Goal: Information Seeking & Learning: Learn about a topic

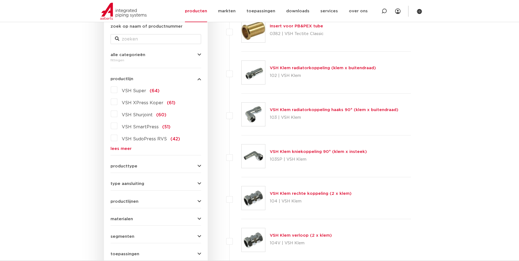
scroll to position [81, 0]
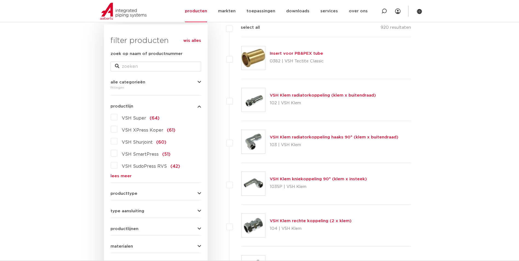
click at [120, 174] on link "lees meer" at bounding box center [155, 176] width 91 height 4
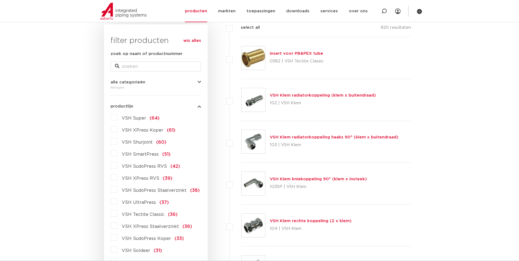
click at [117, 190] on label "VSH SudoPress Staalverzinkt (38)" at bounding box center [158, 189] width 82 height 9
click at [0, 0] on input "VSH SudoPress Staalverzinkt (38)" at bounding box center [0, 0] width 0 height 0
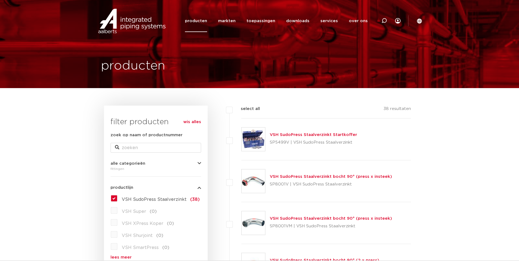
click at [117, 194] on label "VSH SudoPress Staalverzinkt (38)" at bounding box center [158, 198] width 82 height 9
click at [0, 0] on input "VSH SudoPress Staalverzinkt (38)" at bounding box center [0, 0] width 0 height 0
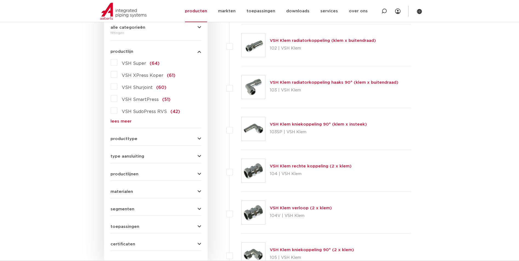
click at [124, 123] on link "lees meer" at bounding box center [155, 121] width 91 height 4
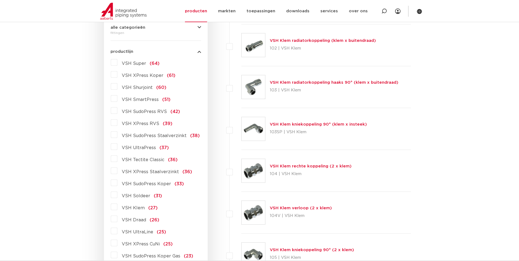
click at [117, 170] on label "VSH XPress Staalverzinkt (36)" at bounding box center [154, 170] width 75 height 9
click at [0, 0] on input "VSH XPress Staalverzinkt (36)" at bounding box center [0, 0] width 0 height 0
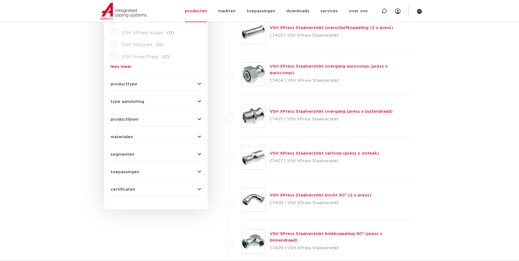
scroll to position [218, 0]
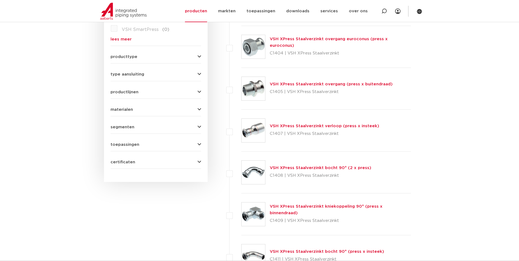
click at [333, 167] on link "VSH XPress Staalverzinkt bocht 90° (2 x press)" at bounding box center [320, 168] width 101 height 4
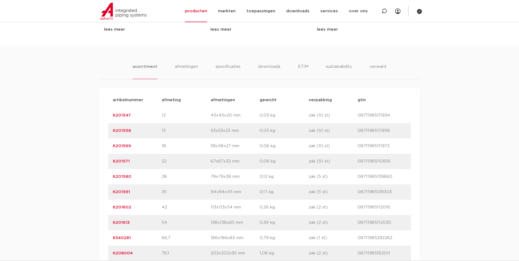
scroll to position [368, 0]
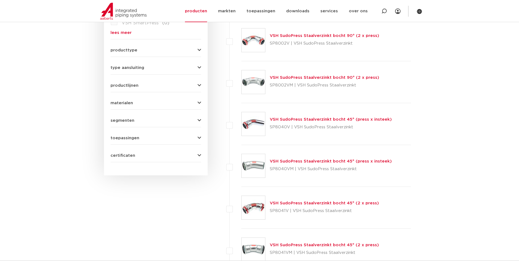
scroll to position [88, 0]
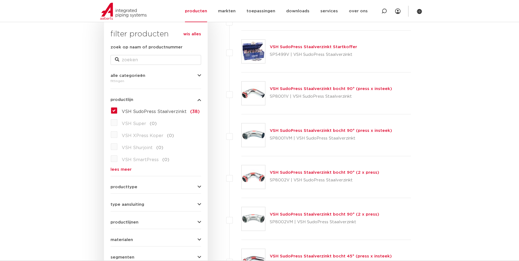
drag, startPoint x: 120, startPoint y: 169, endPoint x: 123, endPoint y: 154, distance: 15.2
click at [120, 169] on link "lees meer" at bounding box center [155, 169] width 91 height 4
click at [117, 112] on label "VSH SudoPress Staalverzinkt (38)" at bounding box center [158, 110] width 82 height 9
click at [0, 0] on input "VSH SudoPress Staalverzinkt (38)" at bounding box center [0, 0] width 0 height 0
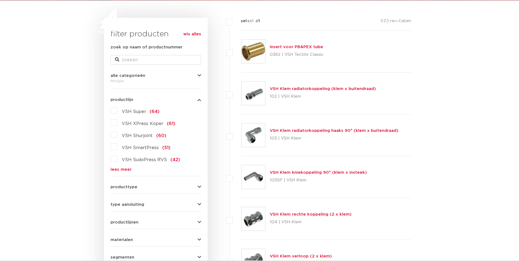
click at [126, 165] on div "VSH Super (64) VSH XPress Koper (61) VSH Shurjoint (60) VSH SmartPress (51) VSH…" at bounding box center [155, 138] width 91 height 65
click at [125, 168] on link "lees meer" at bounding box center [155, 169] width 91 height 4
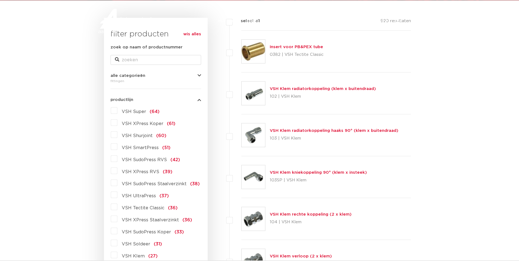
click at [117, 220] on label "VSH XPress Staalverzinkt (36)" at bounding box center [154, 218] width 75 height 9
click at [0, 0] on input "VSH XPress Staalverzinkt (36)" at bounding box center [0, 0] width 0 height 0
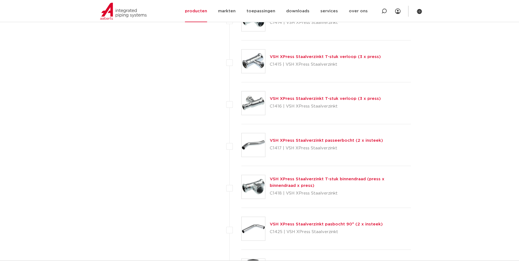
scroll to position [607, 0]
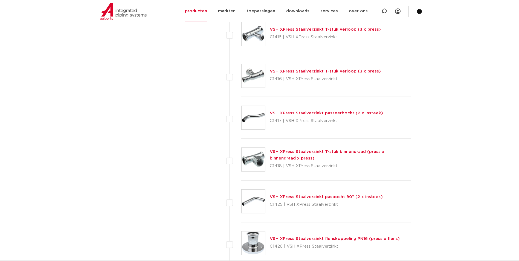
click at [353, 153] on link "VSH XPress Staalverzinkt T-stuk binnendraad (press x binnendraad x press)" at bounding box center [327, 155] width 115 height 11
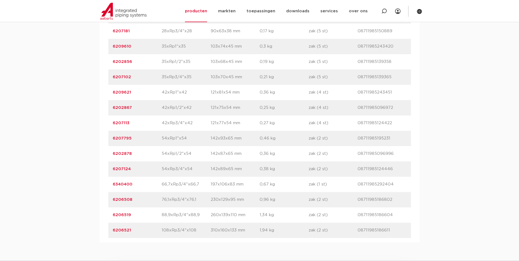
scroll to position [547, 0]
